Goal: Find specific page/section: Find specific page/section

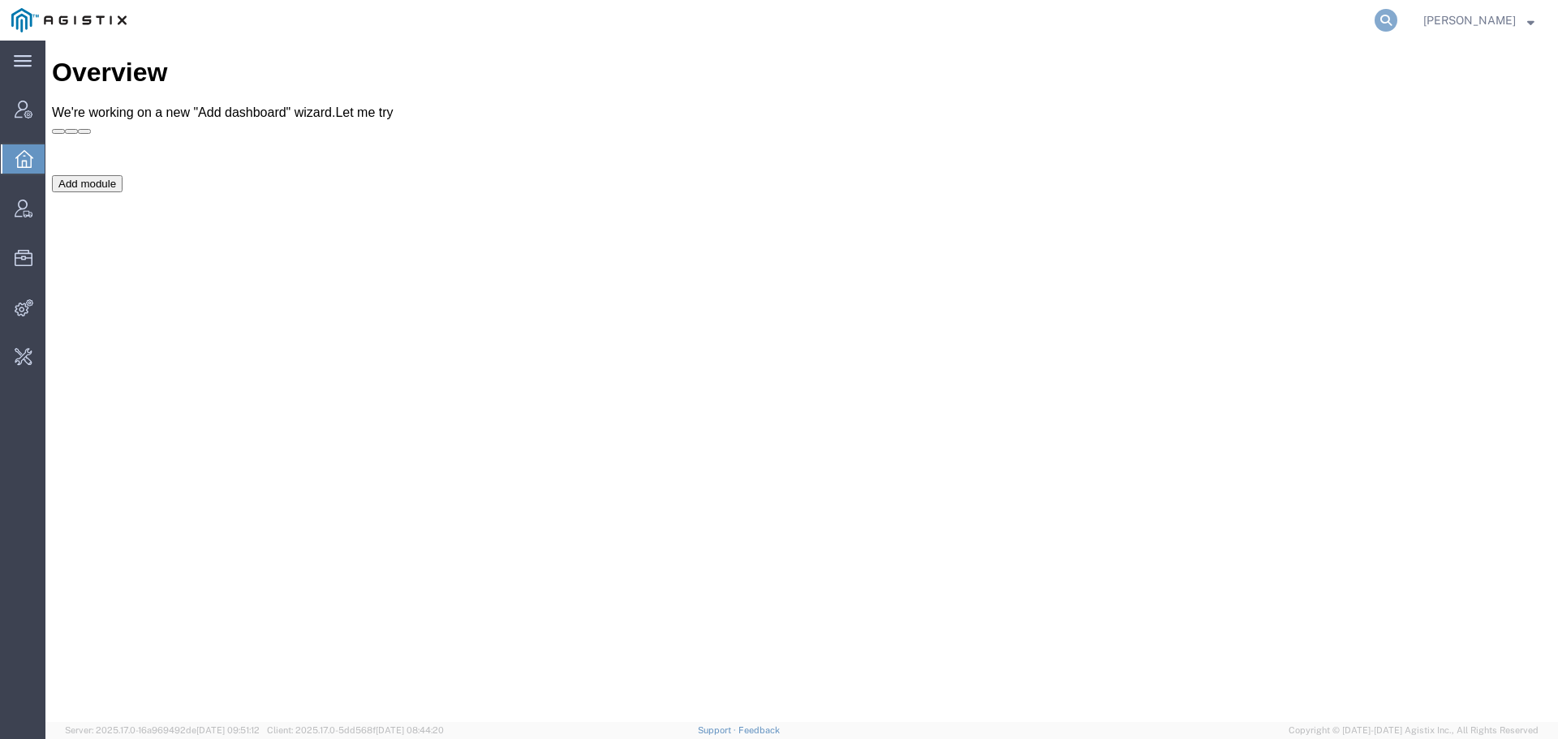
click at [1398, 19] on icon at bounding box center [1386, 20] width 23 height 23
type input "offline@buhbli"
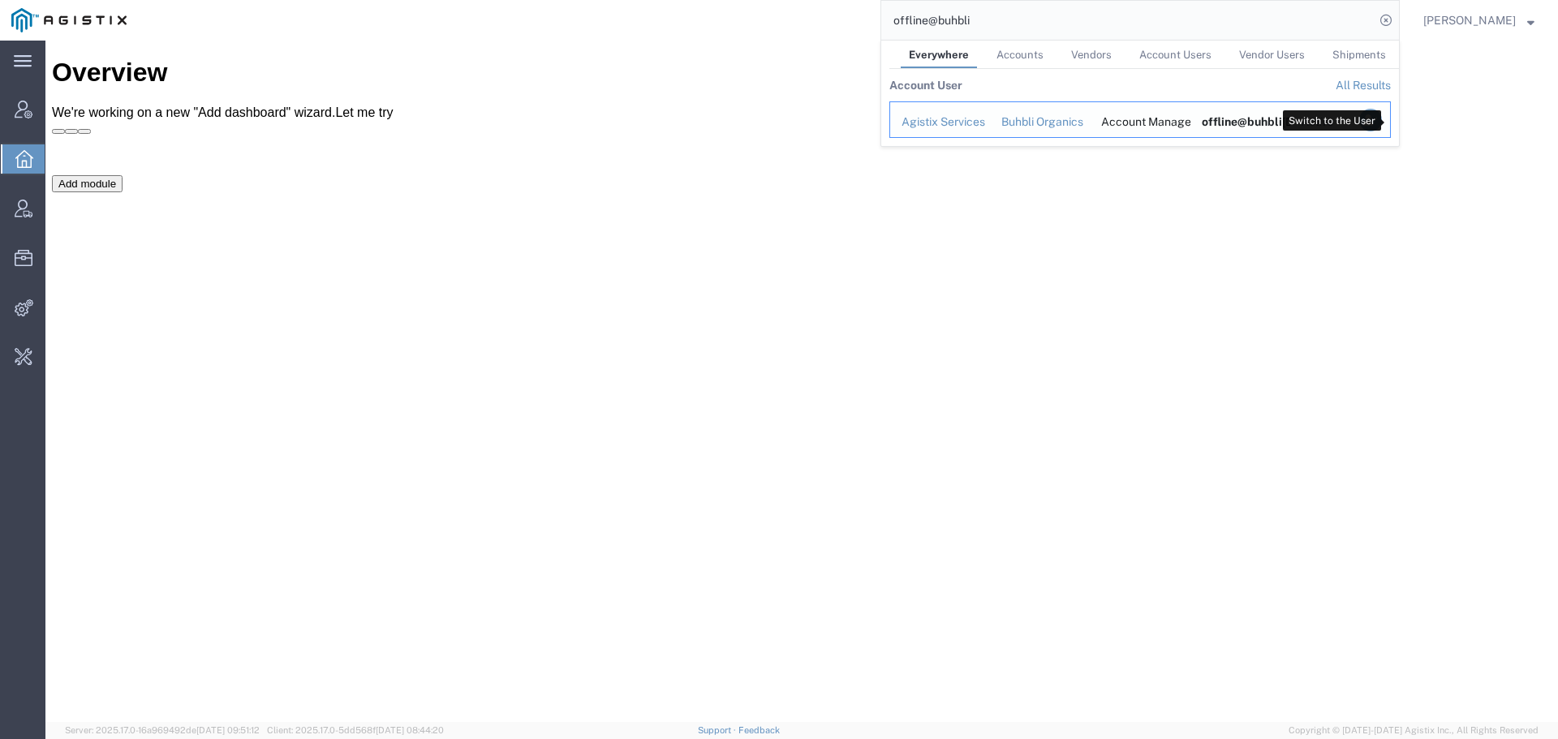
click at [1382, 118] on icon "Search Results" at bounding box center [1371, 120] width 23 height 23
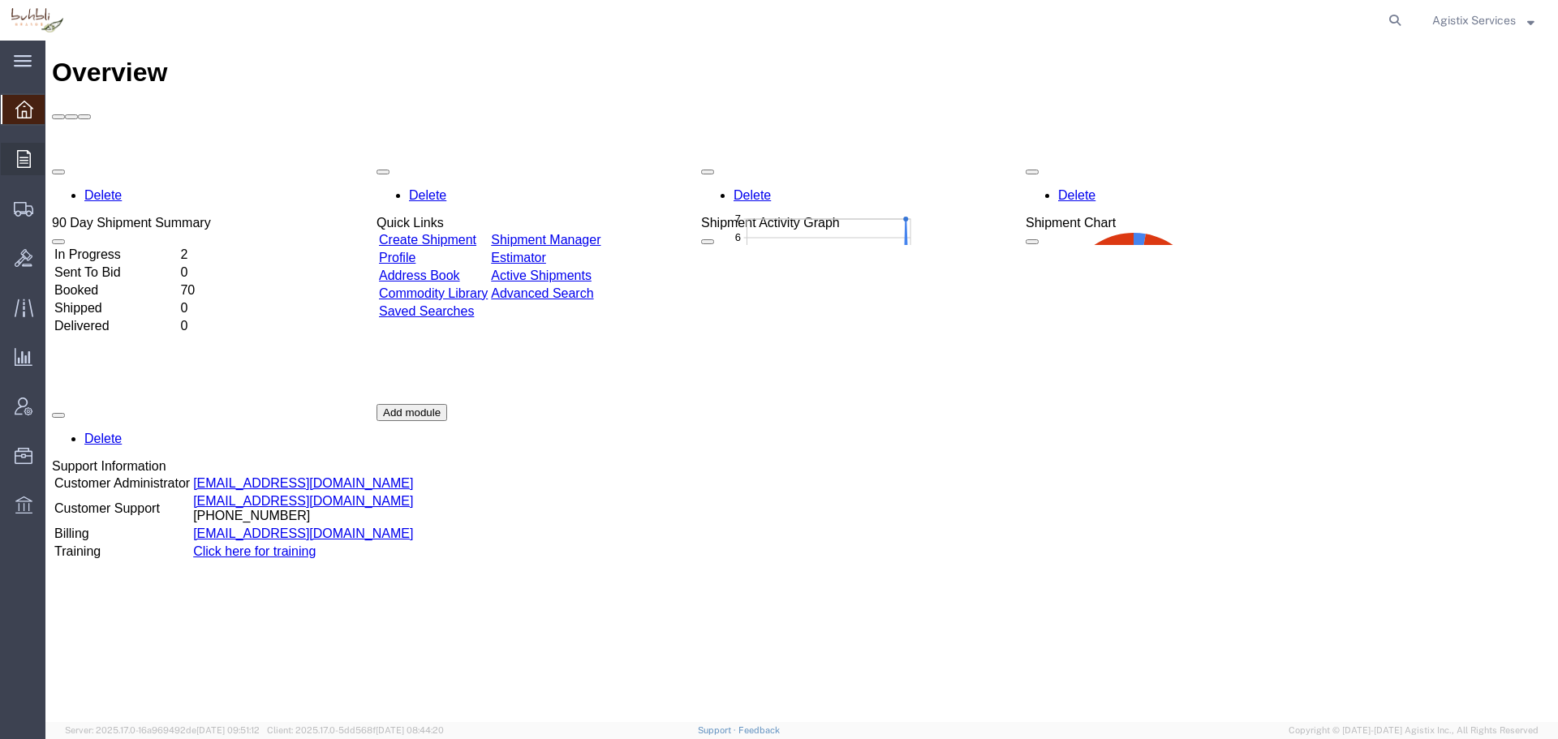
click at [0, 0] on span "Order Manager" at bounding box center [0, 0] width 0 height 0
